Goal: Task Accomplishment & Management: Complete application form

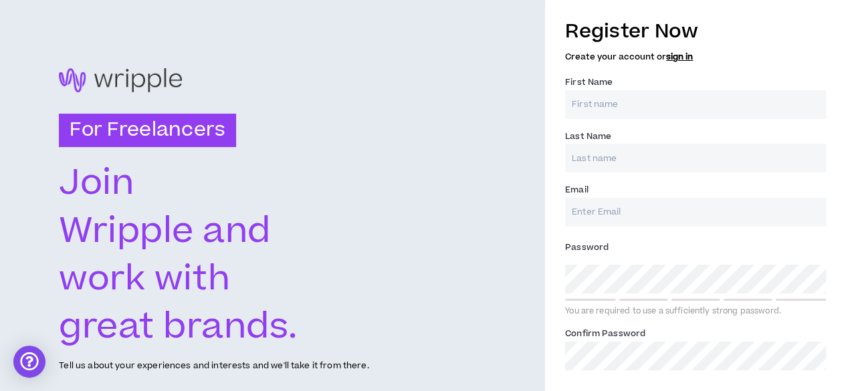
click at [681, 96] on input "First Name *" at bounding box center [695, 104] width 261 height 29
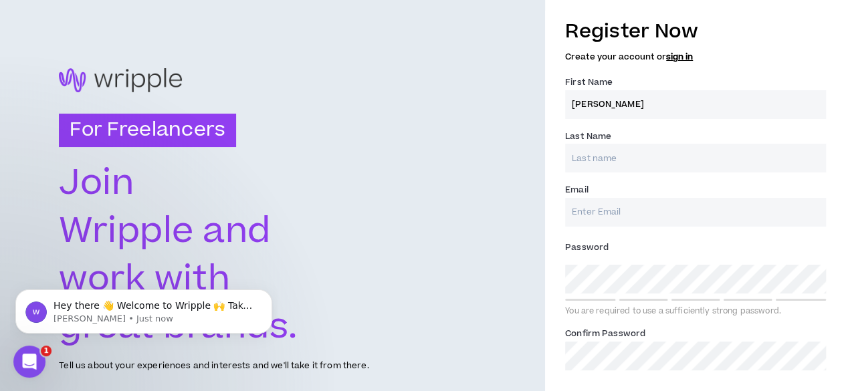
type input "[PERSON_NAME]"
click at [615, 149] on input "Last Name *" at bounding box center [695, 158] width 261 height 29
type input "Mehmood"
click at [596, 205] on input "Email *" at bounding box center [695, 212] width 261 height 29
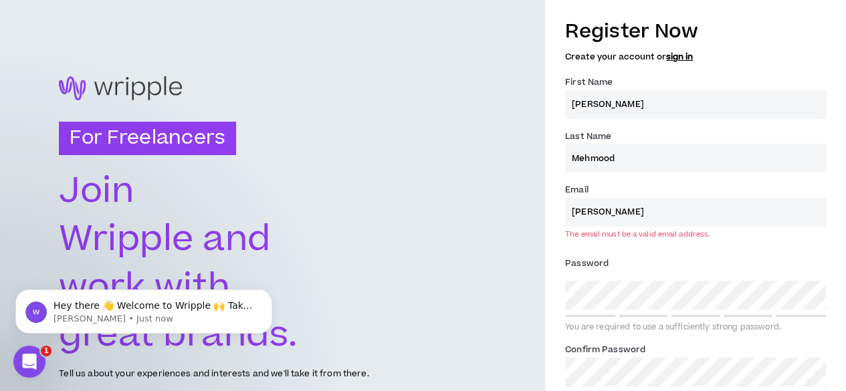
type input "[EMAIL_ADDRESS][DOMAIN_NAME]"
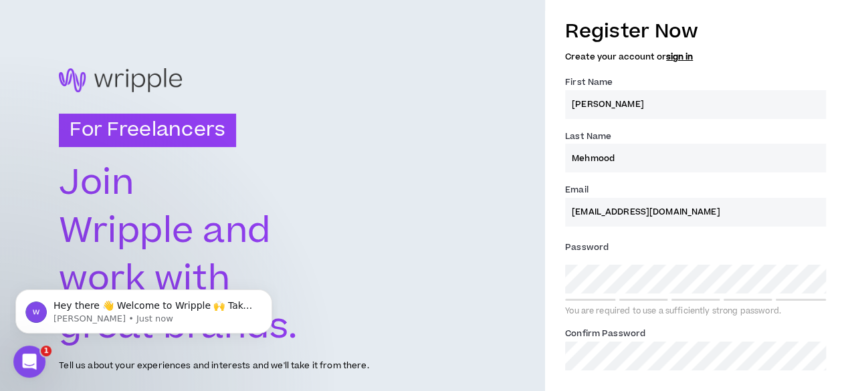
click at [618, 294] on div "Password * You are required to use a sufficiently strong password." at bounding box center [695, 277] width 261 height 80
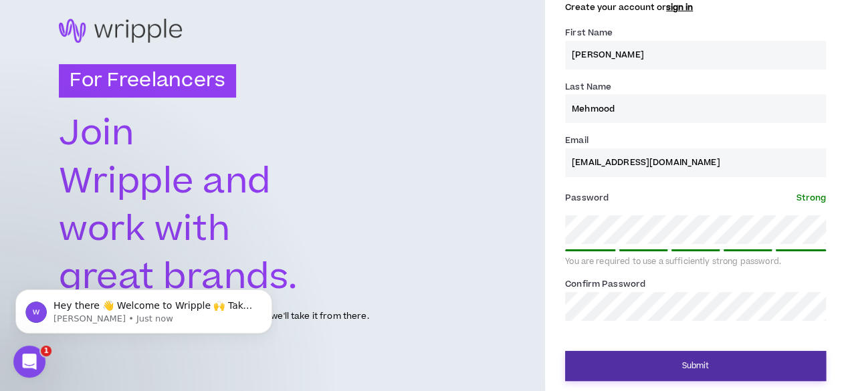
click at [642, 358] on button "Submit" at bounding box center [695, 366] width 261 height 30
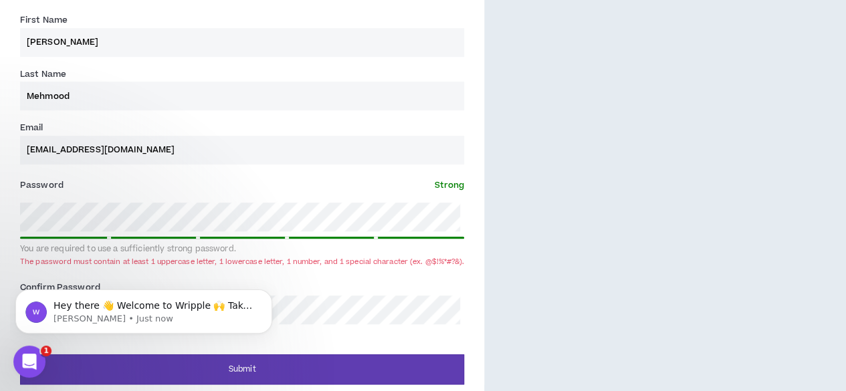
scroll to position [495, 0]
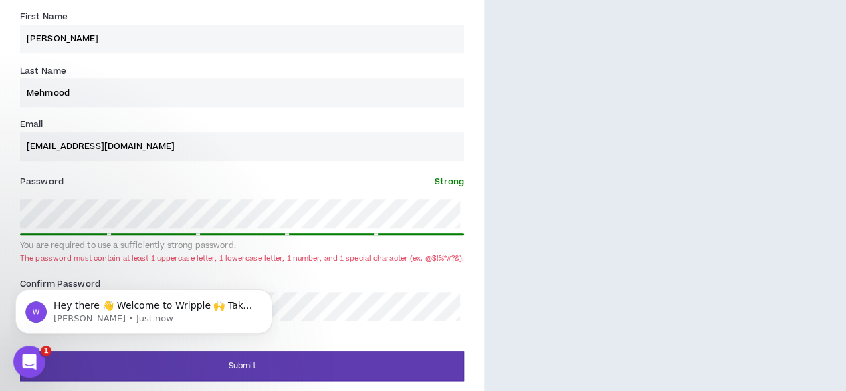
click at [0, 221] on div "Register Now Create your account or sign in First Name * [PERSON_NAME] Last Nam…" at bounding box center [242, 163] width 484 height 436
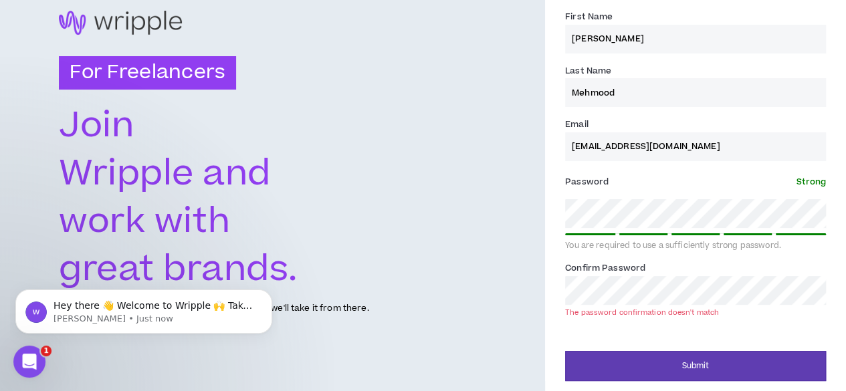
scroll to position [49, 0]
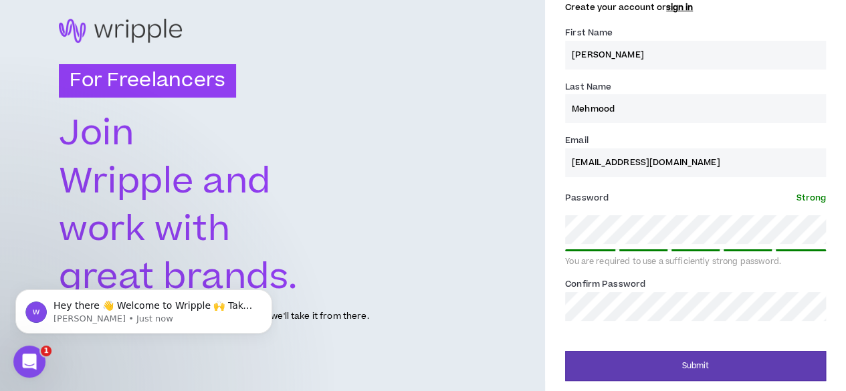
click at [460, 324] on div "For Freelancers [PERSON_NAME] and work with great brands. Tell us about your ex…" at bounding box center [423, 171] width 846 height 441
click at [565, 351] on button "Submit" at bounding box center [695, 366] width 261 height 30
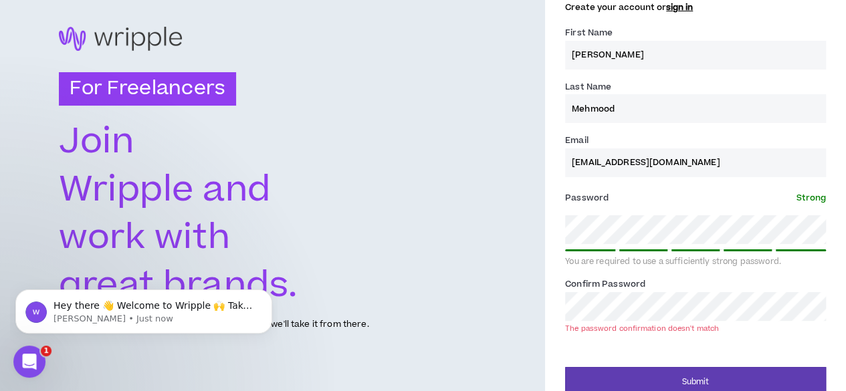
scroll to position [57, 0]
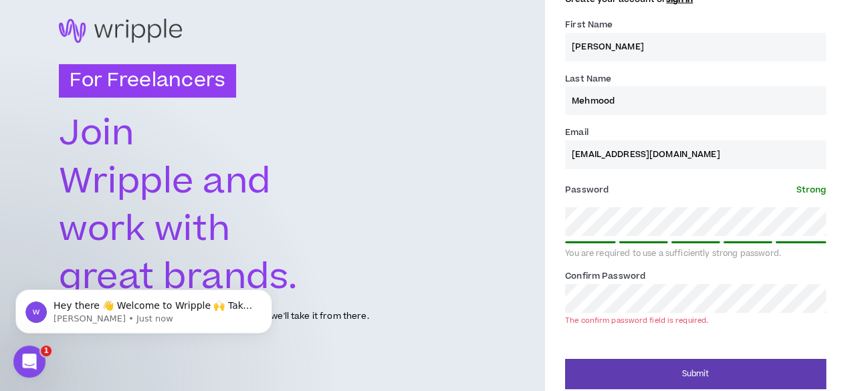
click at [565, 359] on button "Submit" at bounding box center [695, 374] width 261 height 30
click at [426, 229] on div "For Freelancers [PERSON_NAME] and work with great brands. Tell us about your ex…" at bounding box center [423, 171] width 846 height 457
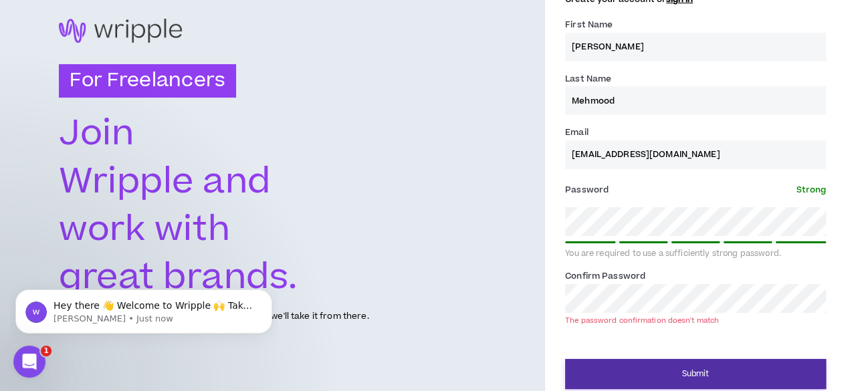
click at [666, 376] on button "Submit" at bounding box center [695, 374] width 261 height 30
click at [705, 376] on button "Submit" at bounding box center [695, 374] width 261 height 30
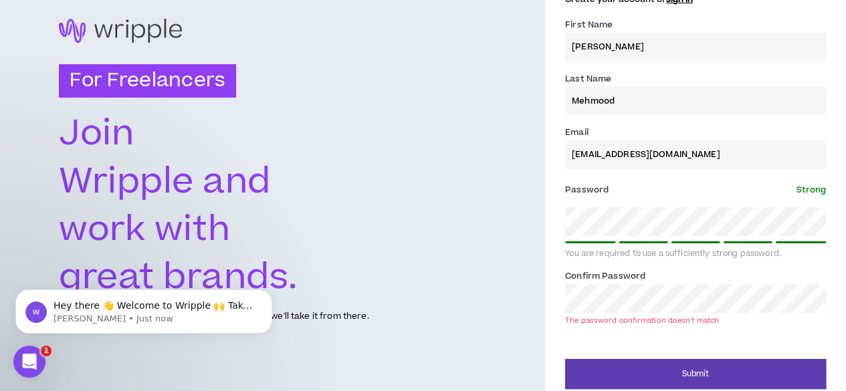
click at [498, 309] on div "For Freelancers [PERSON_NAME] and work with great brands. Tell us about your ex…" at bounding box center [423, 171] width 846 height 457
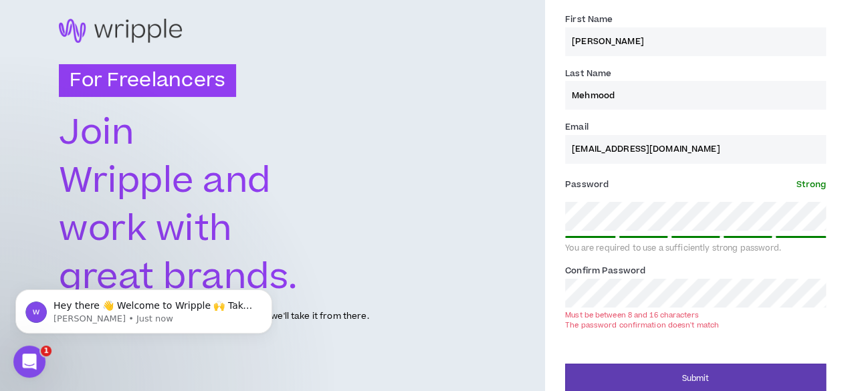
click at [565, 364] on button "Submit" at bounding box center [695, 379] width 261 height 30
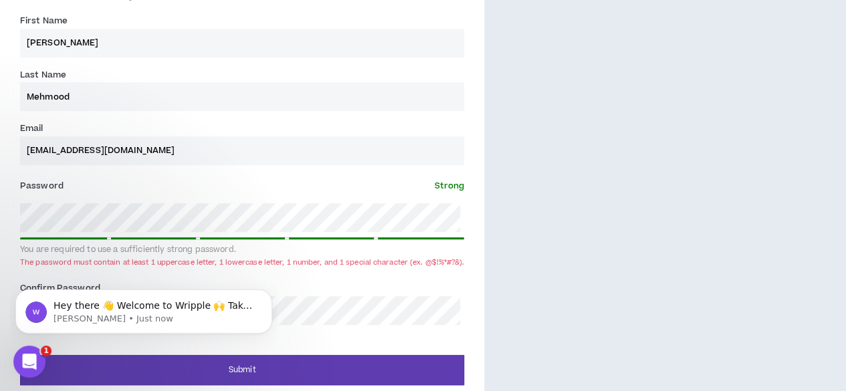
scroll to position [495, 0]
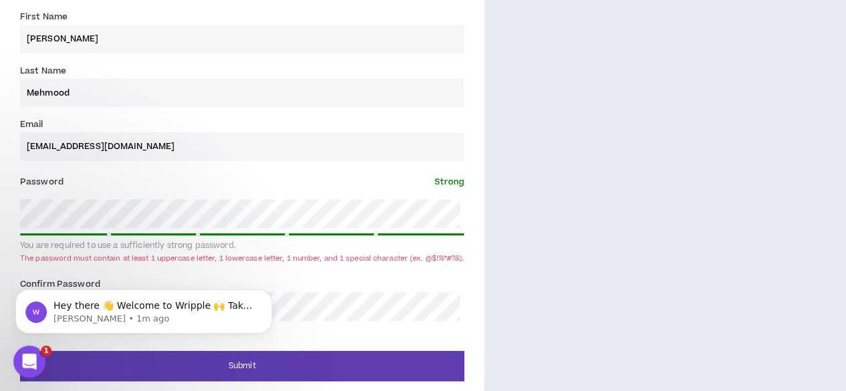
click at [21, 237] on div "Password * Strong You are required to use a sufficiently strong password. The p…" at bounding box center [242, 219] width 444 height 96
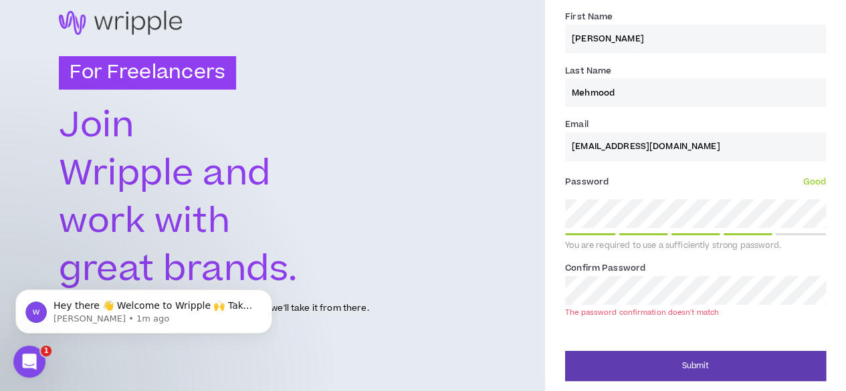
scroll to position [66, 0]
click at [477, 300] on div "For Freelancers [PERSON_NAME] and work with great brands. Tell us about your ex…" at bounding box center [423, 162] width 846 height 457
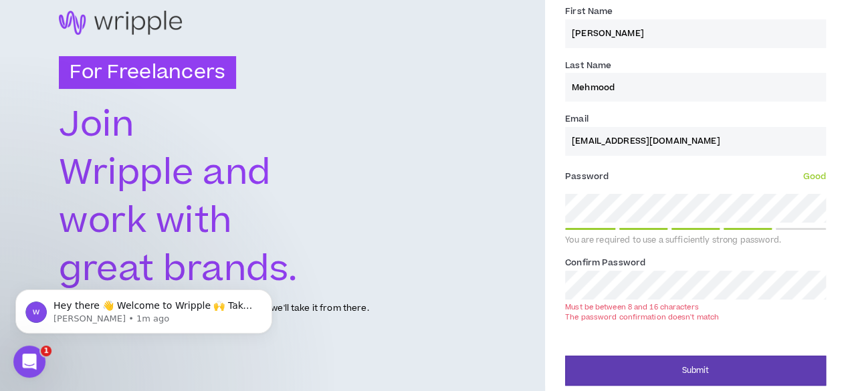
scroll to position [49, 0]
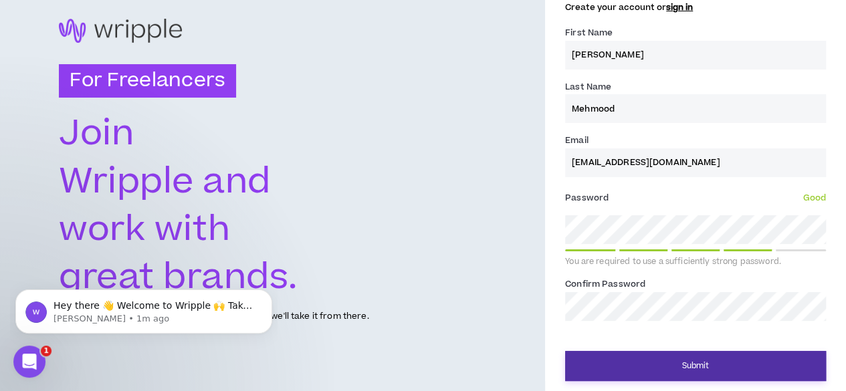
click at [648, 374] on button "Submit" at bounding box center [695, 366] width 261 height 30
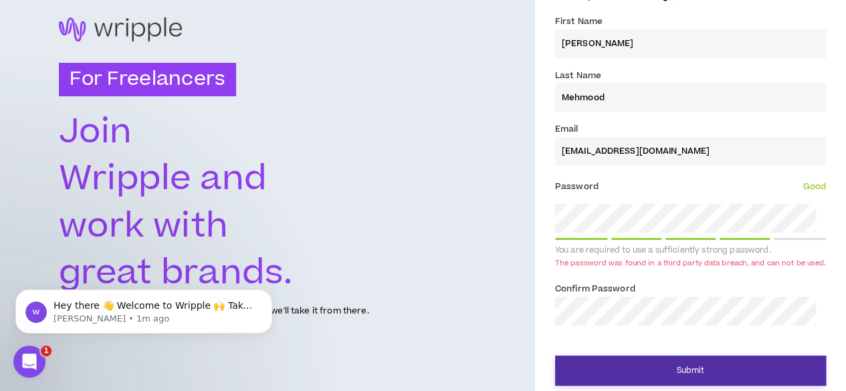
scroll to position [66, 0]
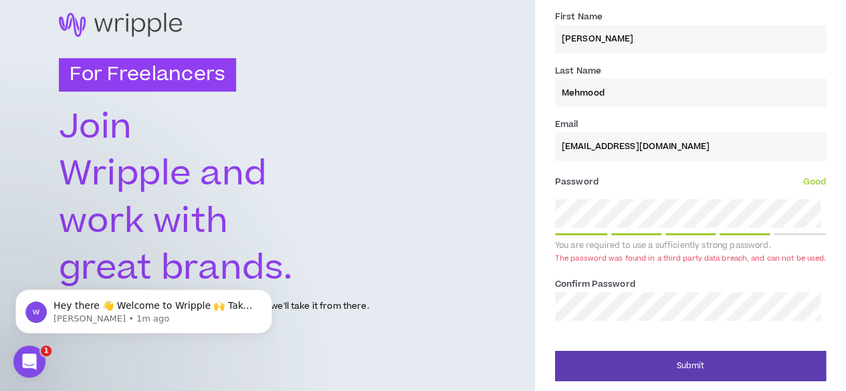
click at [465, 220] on div "For Freelancers [PERSON_NAME] and work with great brands. Tell us about your ex…" at bounding box center [423, 162] width 846 height 457
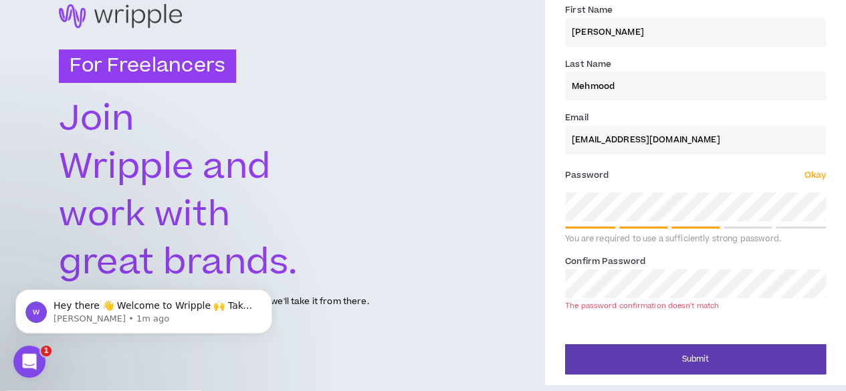
scroll to position [64, 0]
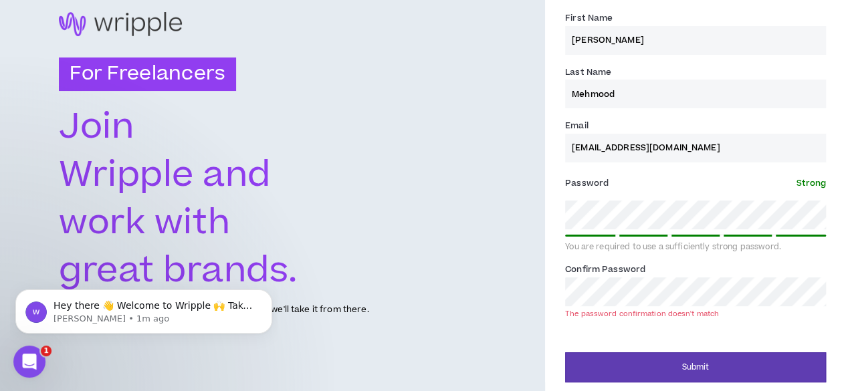
click at [493, 288] on div "For Freelancers [PERSON_NAME] and work with great brands. Tell us about your ex…" at bounding box center [423, 164] width 846 height 457
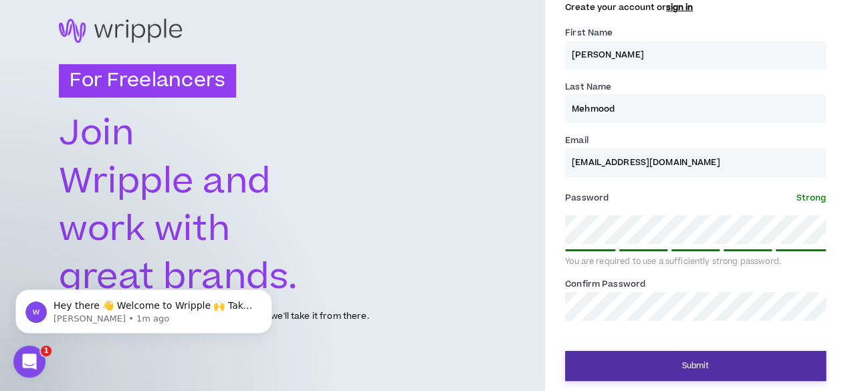
click at [663, 355] on button "Submit" at bounding box center [695, 366] width 261 height 30
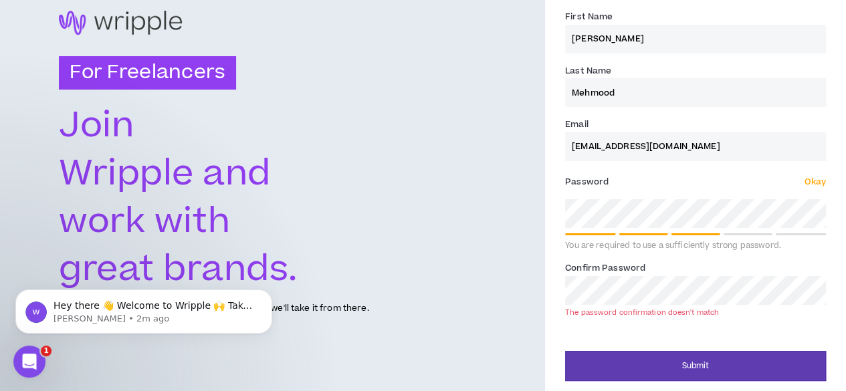
scroll to position [57, 0]
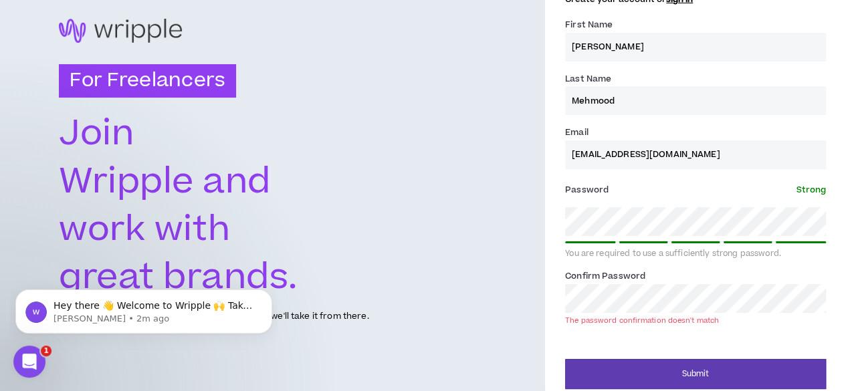
click at [423, 292] on div "For Freelancers [PERSON_NAME] and work with great brands. Tell us about your ex…" at bounding box center [423, 171] width 846 height 457
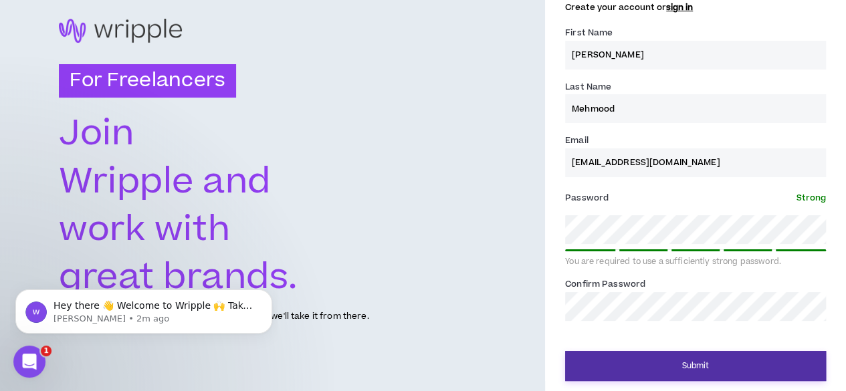
click at [631, 367] on button "Submit" at bounding box center [695, 366] width 261 height 30
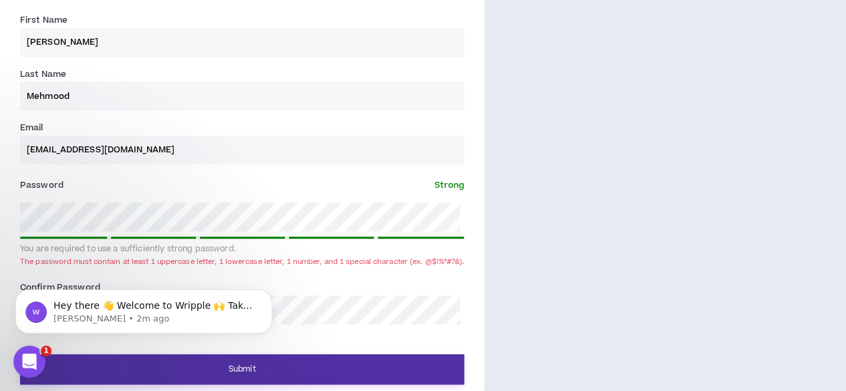
scroll to position [495, 0]
